Goal: Find specific page/section: Find specific page/section

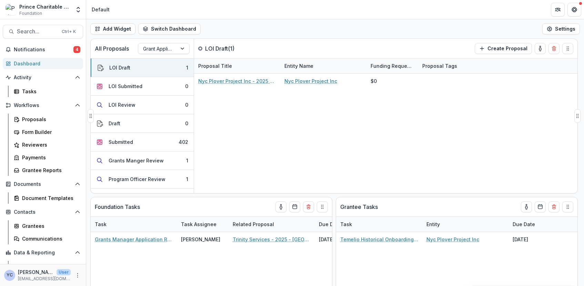
click at [259, 134] on div "Nyc Plover Project Inc - 2025 - Letter of Intent Nyc Plover Project Inc $0" at bounding box center [385, 134] width 383 height 120
